Goal: Task Accomplishment & Management: Complete application form

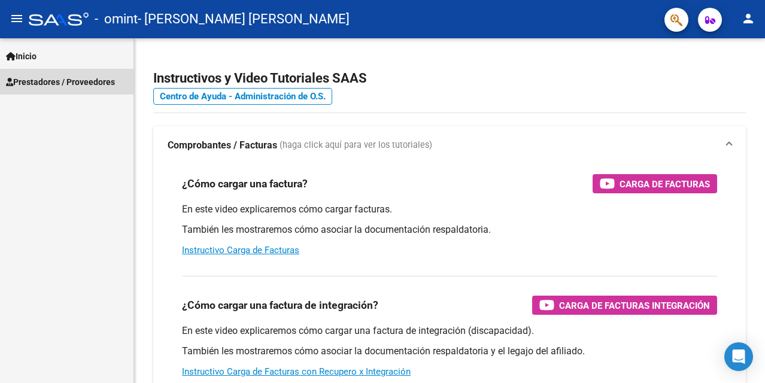
click at [105, 86] on span "Prestadores / Proveedores" at bounding box center [60, 81] width 109 height 13
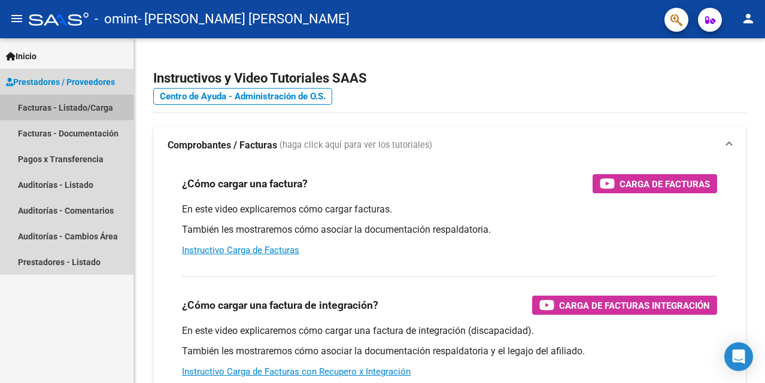
click at [80, 106] on link "Facturas - Listado/Carga" at bounding box center [66, 108] width 133 height 26
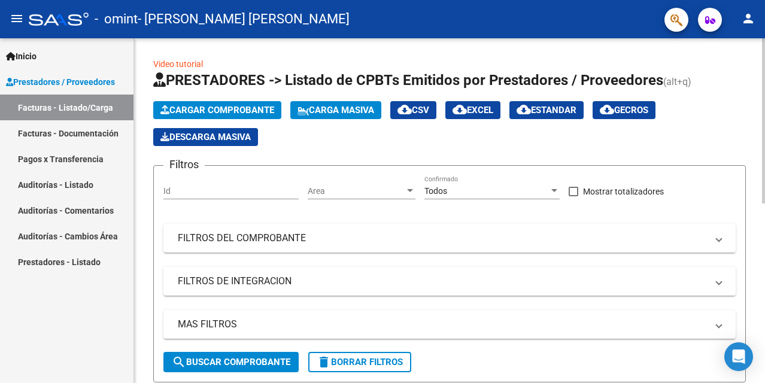
click at [242, 110] on span "Cargar Comprobante" at bounding box center [217, 110] width 114 height 11
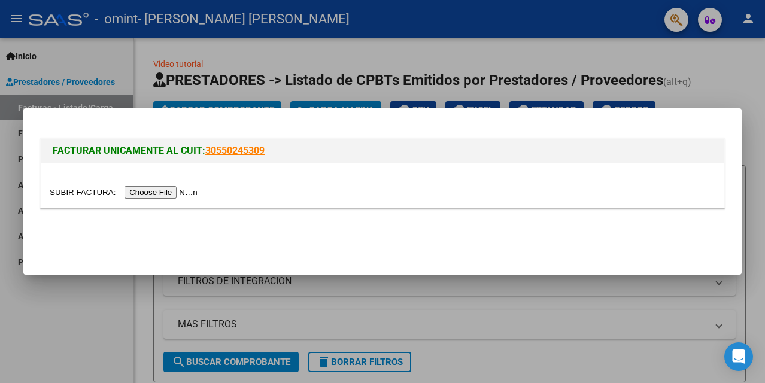
click at [178, 189] on input "file" at bounding box center [125, 192] width 151 height 13
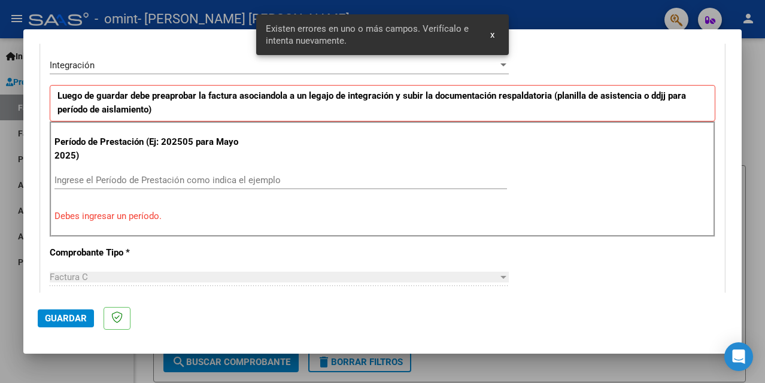
scroll to position [293, 0]
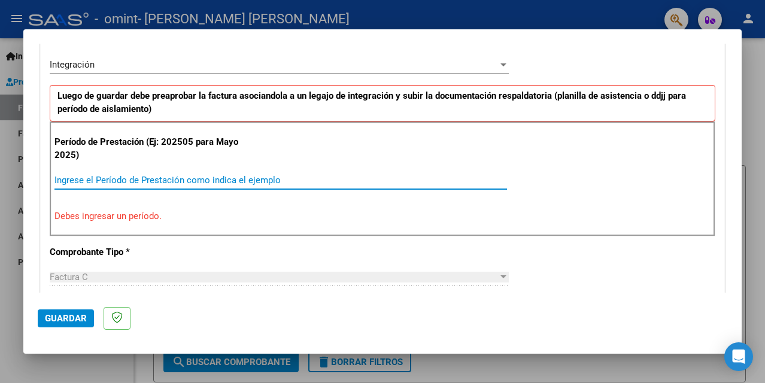
click at [96, 178] on input "Ingrese el Período de Prestación como indica el ejemplo" at bounding box center [280, 180] width 452 height 11
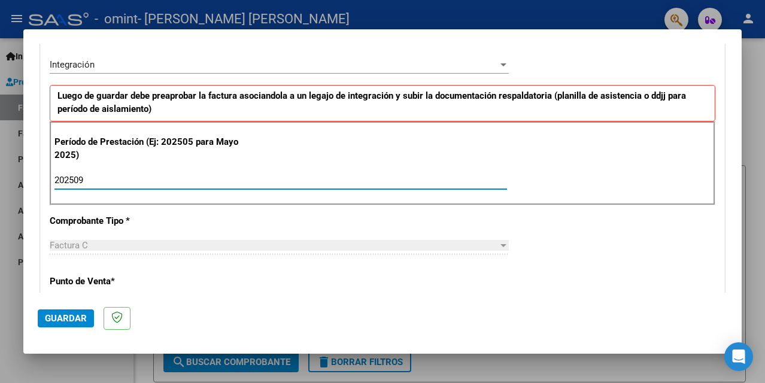
type input "202509"
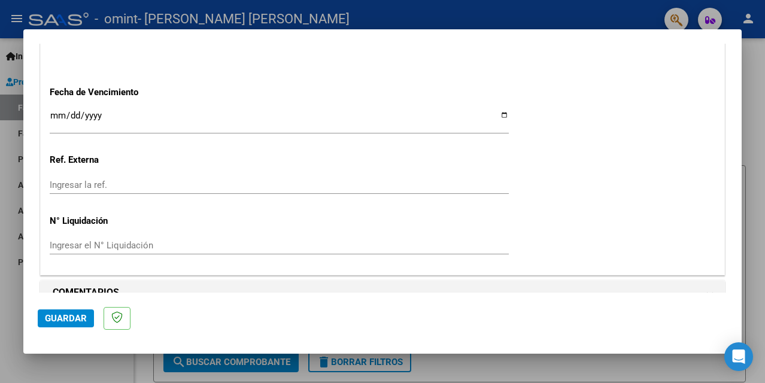
scroll to position [841, 0]
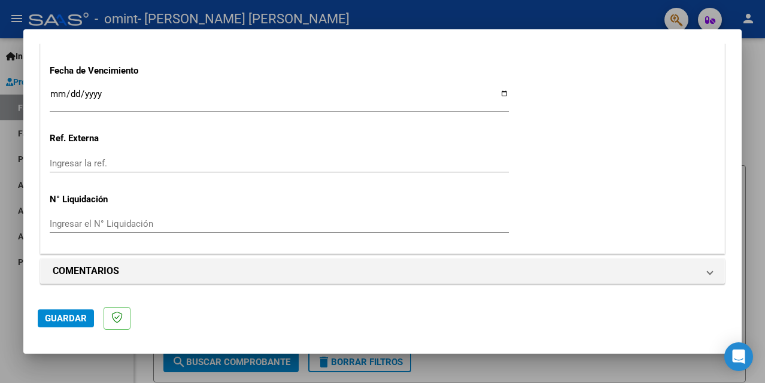
click at [62, 317] on span "Guardar" at bounding box center [66, 318] width 42 height 11
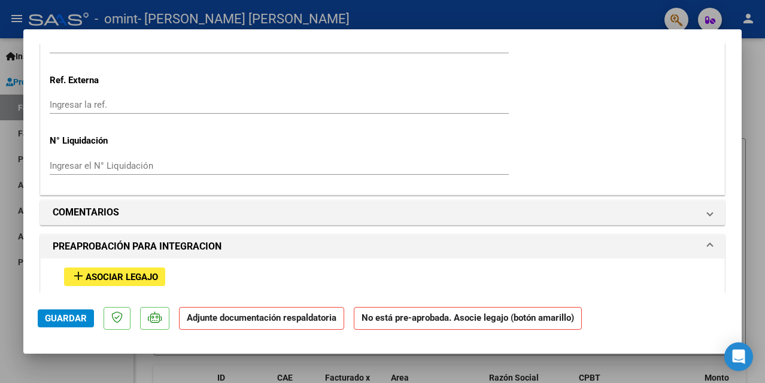
scroll to position [910, 0]
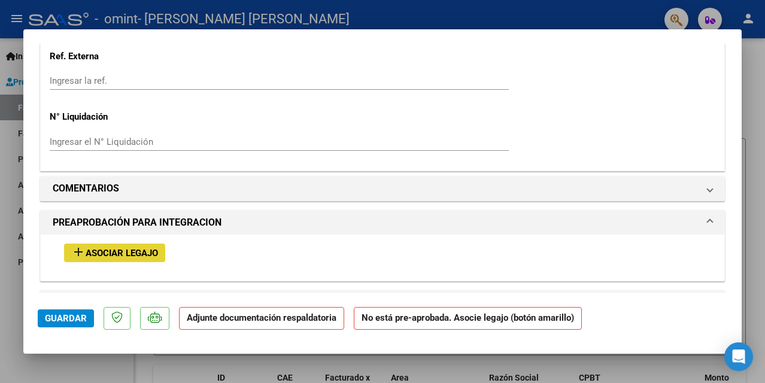
click at [104, 253] on span "Asociar Legajo" at bounding box center [122, 253] width 72 height 11
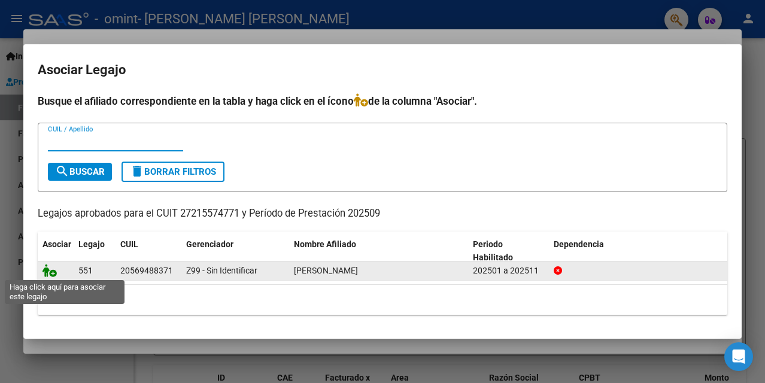
click at [45, 272] on icon at bounding box center [49, 270] width 14 height 13
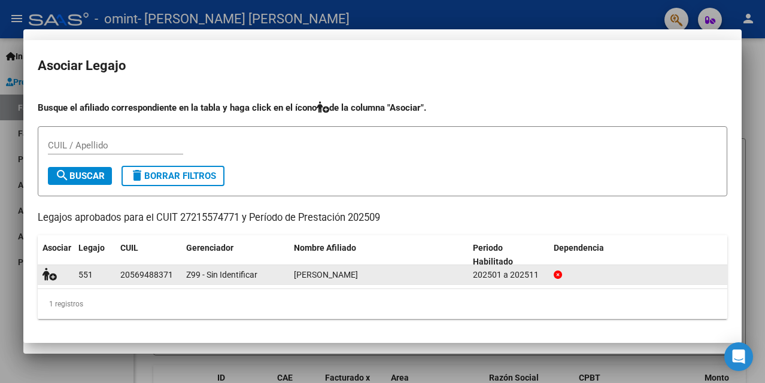
scroll to position [941, 0]
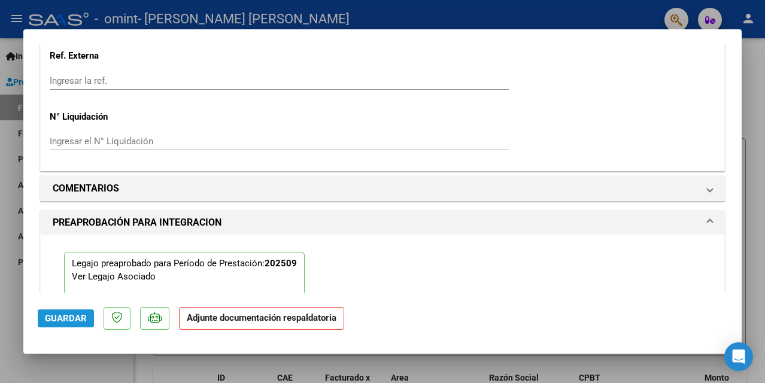
click at [82, 314] on span "Guardar" at bounding box center [66, 318] width 42 height 11
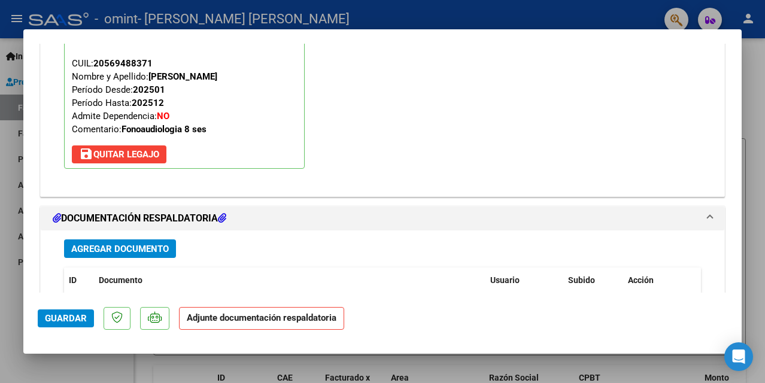
scroll to position [1205, 0]
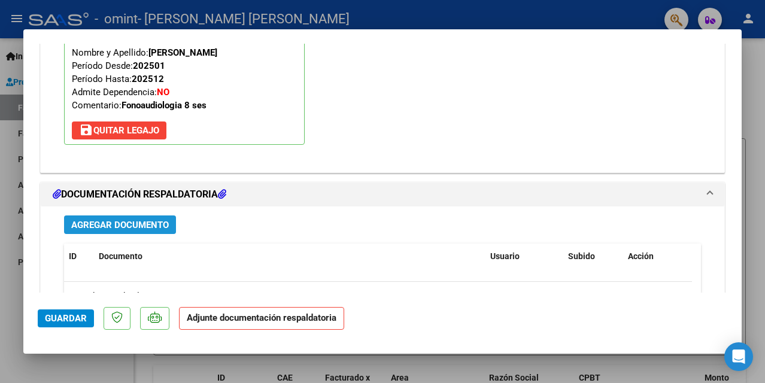
click at [125, 222] on span "Agregar Documento" at bounding box center [120, 225] width 98 height 11
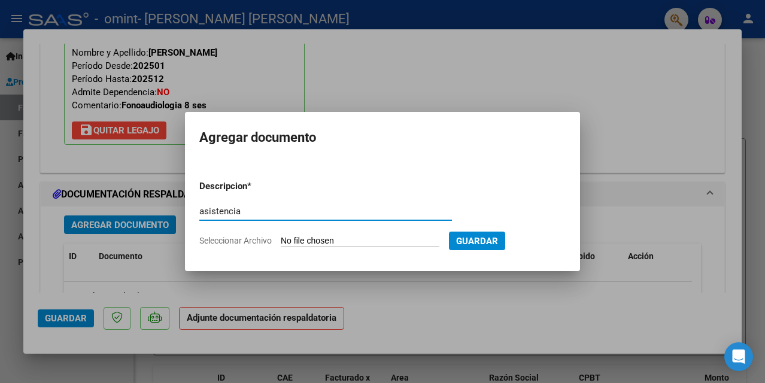
type input "asistencia"
click at [397, 237] on input "Seleccionar Archivo" at bounding box center [360, 241] width 159 height 11
click at [343, 236] on input "Seleccionar Archivo" at bounding box center [360, 241] width 159 height 11
type input "C:\fakepath\ASISTENCIA SEPTIEMBRE.pdf"
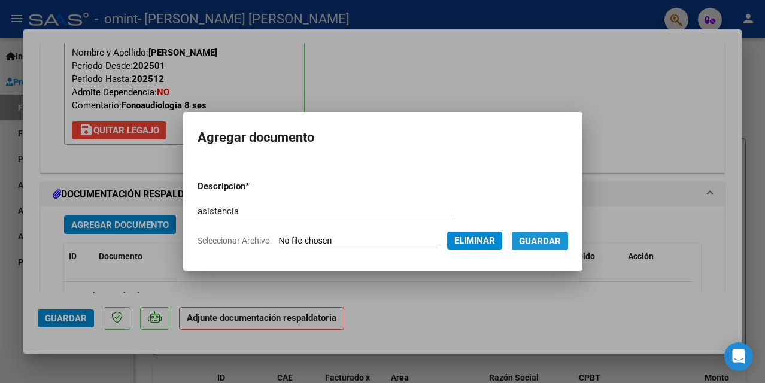
click at [542, 242] on span "Guardar" at bounding box center [540, 241] width 42 height 11
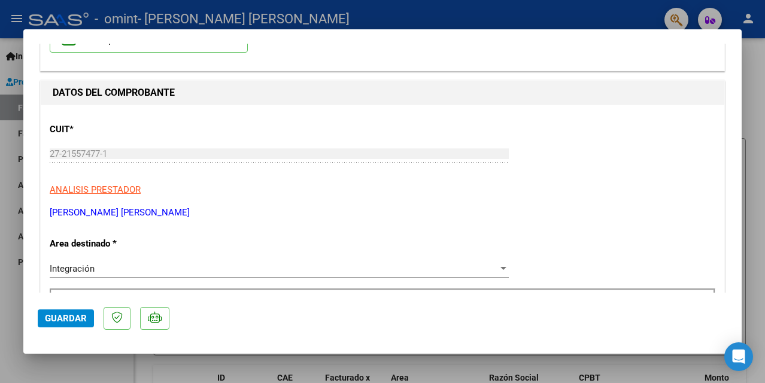
scroll to position [0, 0]
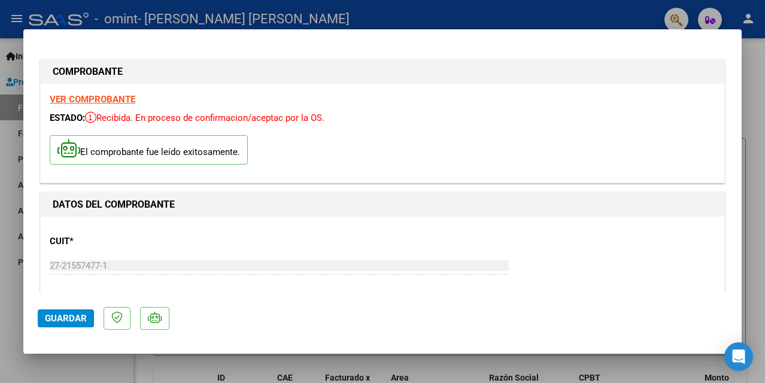
click at [86, 366] on div at bounding box center [382, 191] width 765 height 383
type input "$ 0,00"
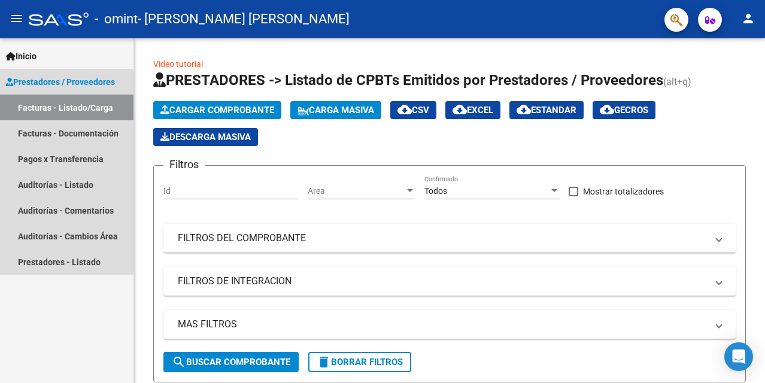
click at [48, 104] on link "Facturas - Listado/Carga" at bounding box center [66, 108] width 133 height 26
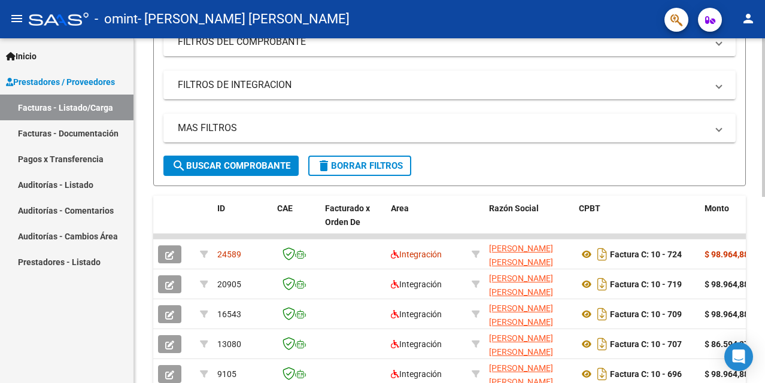
scroll to position [251, 0]
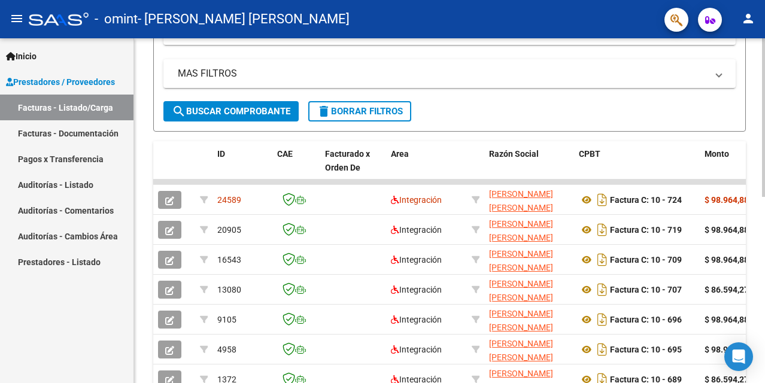
click at [764, 303] on div at bounding box center [763, 235] width 3 height 159
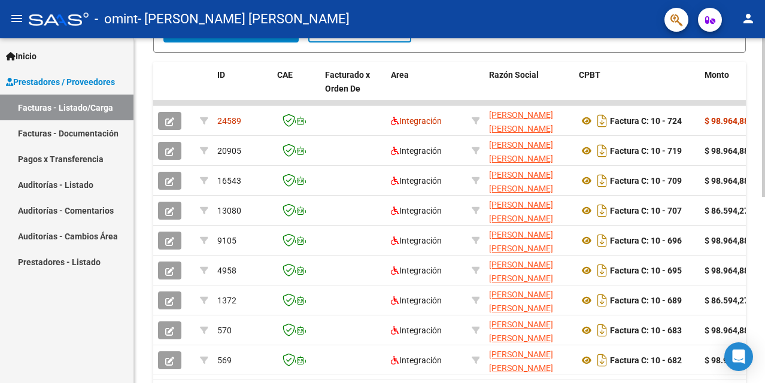
scroll to position [403, 0]
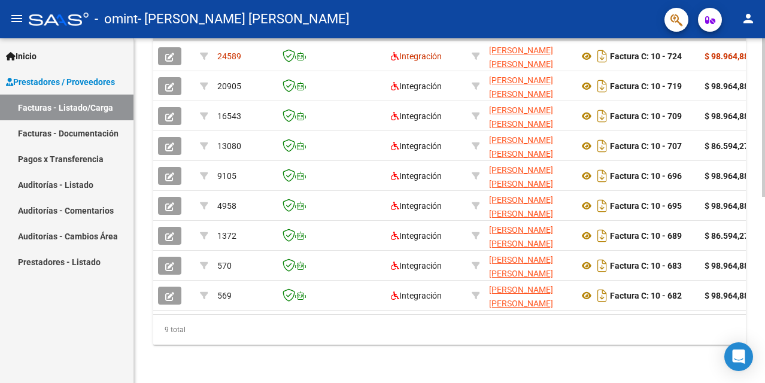
click at [764, 348] on div at bounding box center [763, 303] width 3 height 159
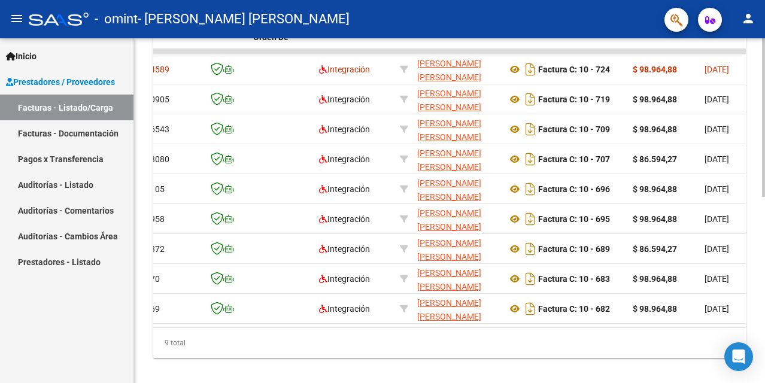
scroll to position [373, 0]
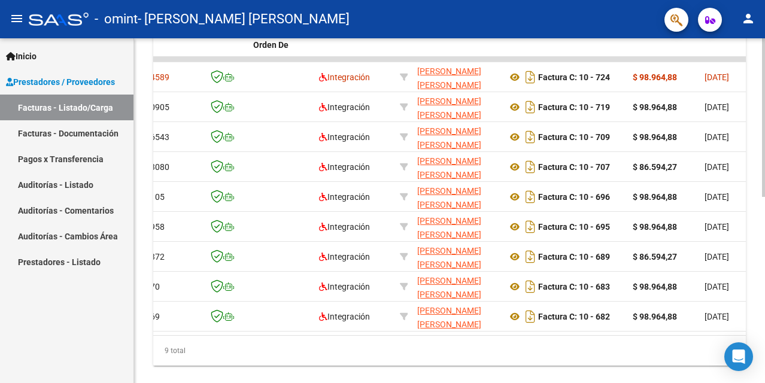
click at [761, 263] on div "Video tutorial PRESTADORES -> Listado de CPBTs Emitidos por Prestadores / Prove…" at bounding box center [451, 34] width 634 height 739
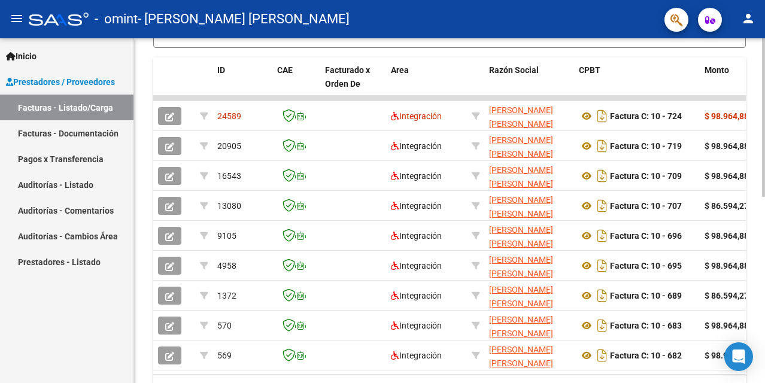
scroll to position [333, 0]
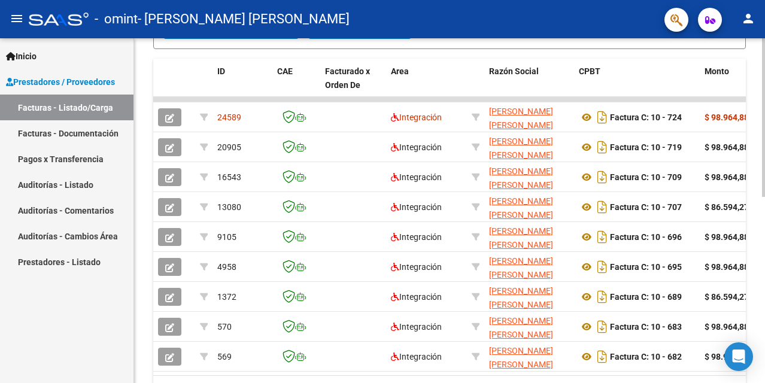
click at [762, 208] on div at bounding box center [763, 275] width 3 height 159
